Goal: Task Accomplishment & Management: Check status

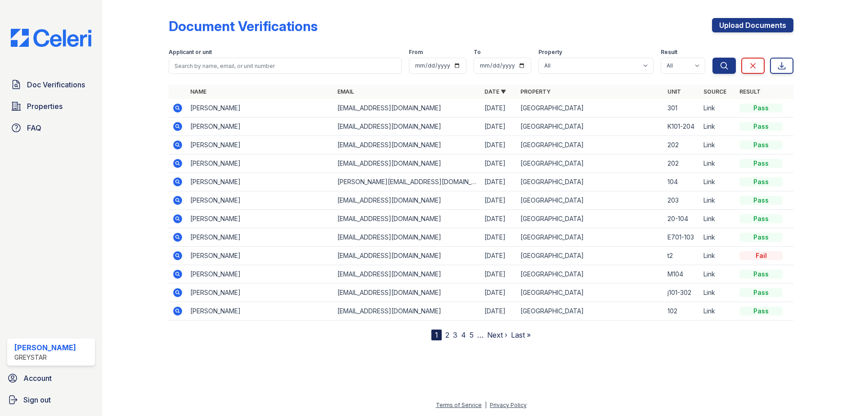
click at [176, 181] on icon at bounding box center [177, 181] width 2 height 2
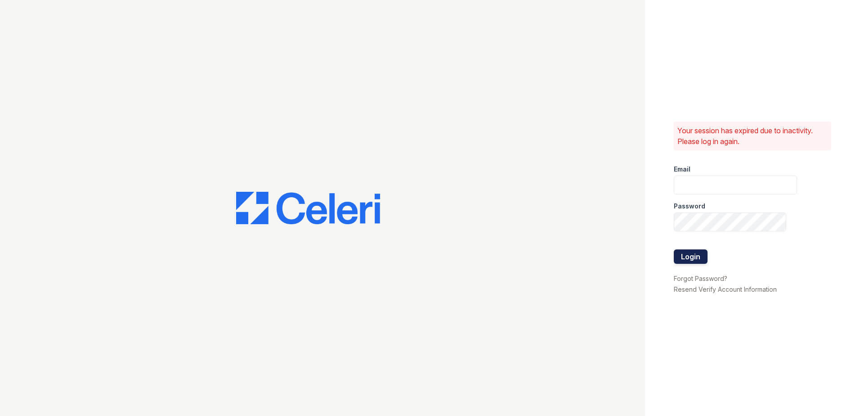
type input "[PERSON_NAME][EMAIL_ADDRESS][PERSON_NAME][DOMAIN_NAME]"
click at [701, 260] on button "Login" at bounding box center [691, 256] width 34 height 14
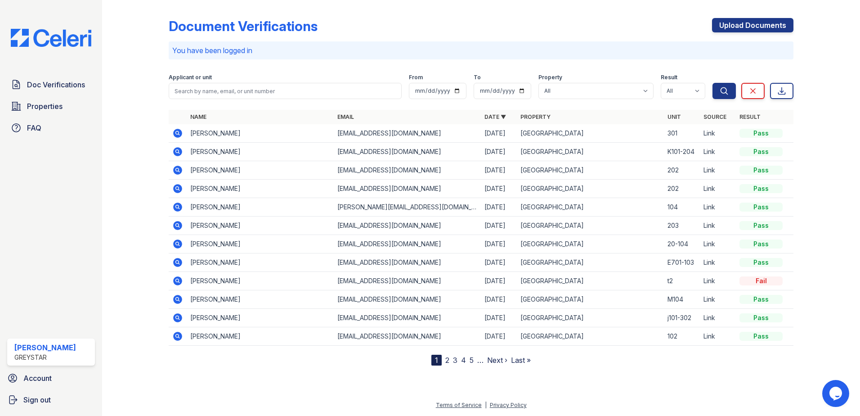
click at [176, 208] on icon at bounding box center [177, 206] width 9 height 9
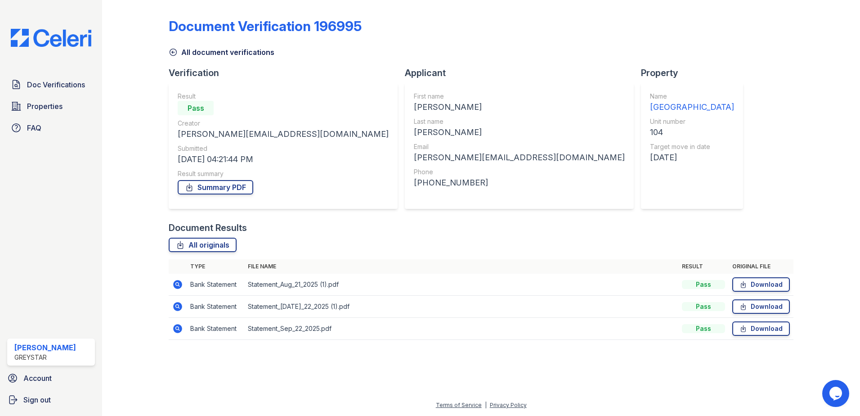
click at [179, 308] on icon at bounding box center [177, 306] width 9 height 9
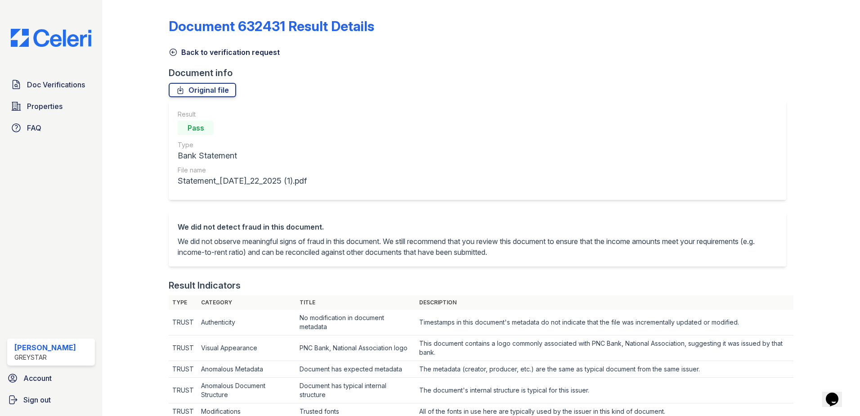
click at [175, 53] on icon at bounding box center [173, 52] width 9 height 9
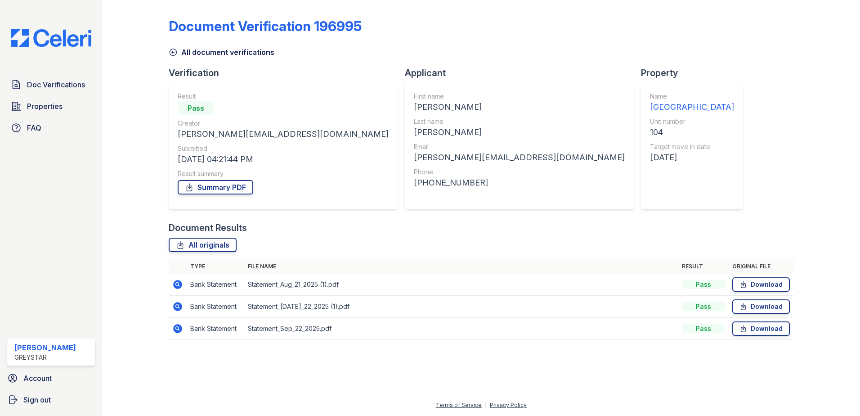
click at [177, 286] on icon at bounding box center [177, 284] width 9 height 9
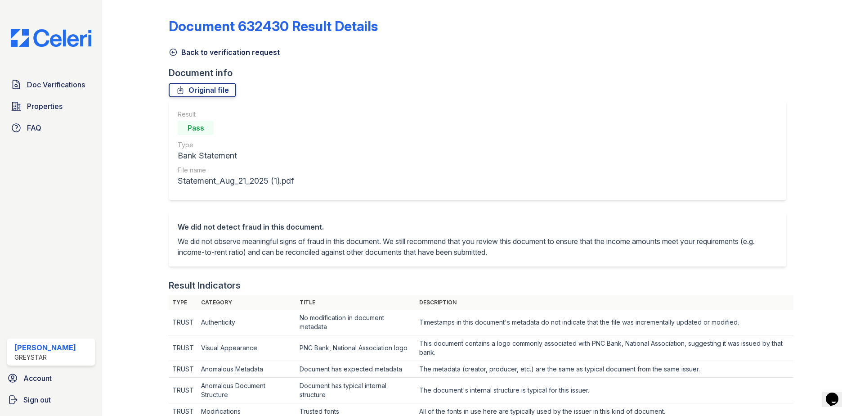
click at [173, 54] on icon at bounding box center [173, 52] width 9 height 9
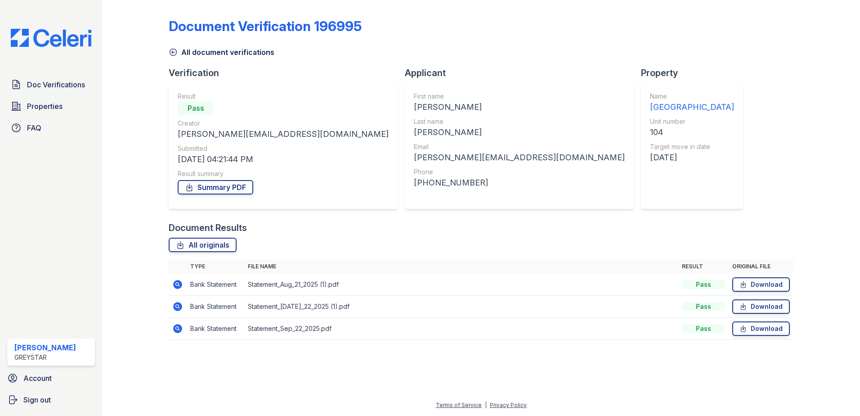
click at [175, 331] on icon at bounding box center [177, 328] width 9 height 9
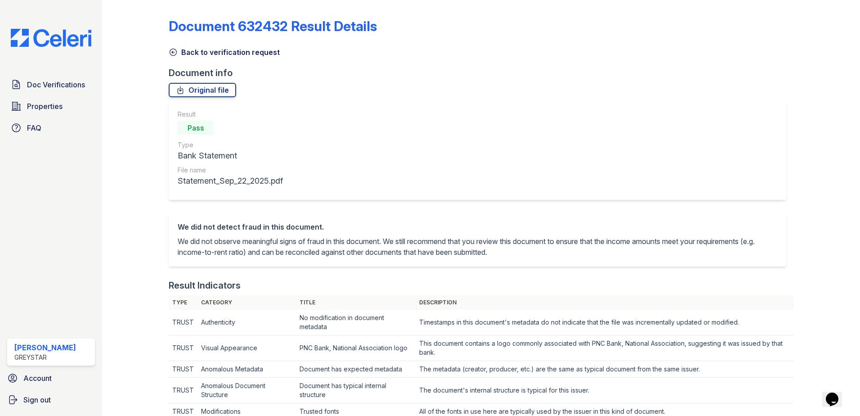
drag, startPoint x: 171, startPoint y: 53, endPoint x: 165, endPoint y: 252, distance: 199.4
click at [171, 53] on icon at bounding box center [173, 52] width 9 height 9
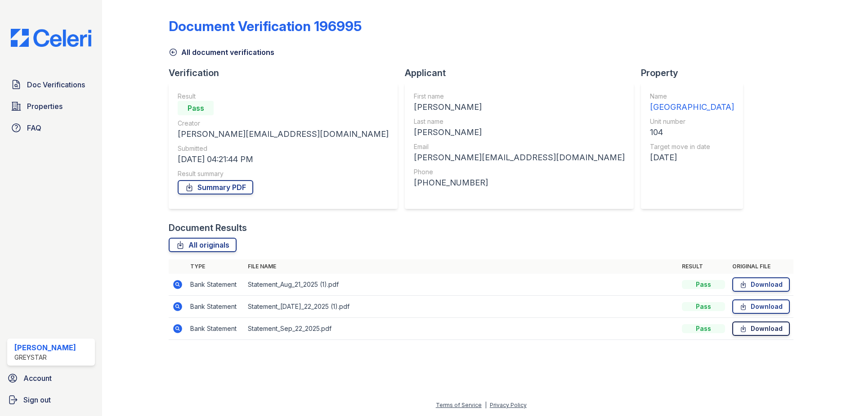
click at [752, 330] on link "Download" at bounding box center [761, 328] width 58 height 14
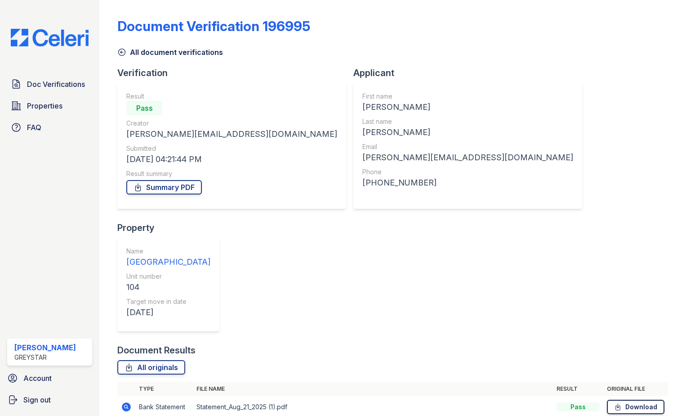
click at [629, 399] on link "Download" at bounding box center [636, 406] width 58 height 14
click at [180, 186] on link "Summary PDF" at bounding box center [164, 187] width 76 height 14
click at [643, 65] on div "Document Verification 196995 All document verifications Verification Result Pas…" at bounding box center [392, 237] width 551 height 467
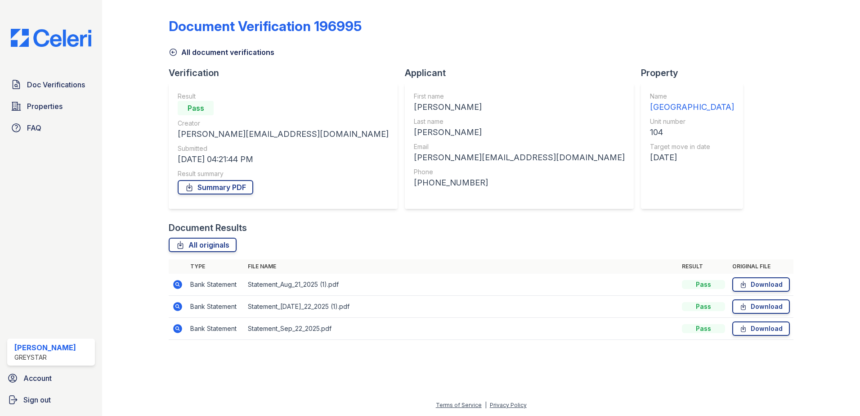
click at [173, 54] on icon at bounding box center [173, 52] width 9 height 9
